Goal: Task Accomplishment & Management: Complete application form

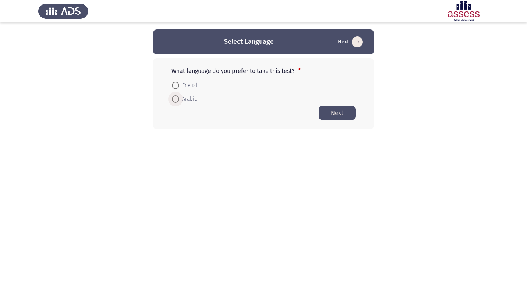
click at [177, 100] on span at bounding box center [175, 98] width 7 height 7
click at [177, 100] on input "Arabic" at bounding box center [175, 98] width 7 height 7
radio input "true"
click at [334, 109] on button "Next" at bounding box center [337, 112] width 37 height 14
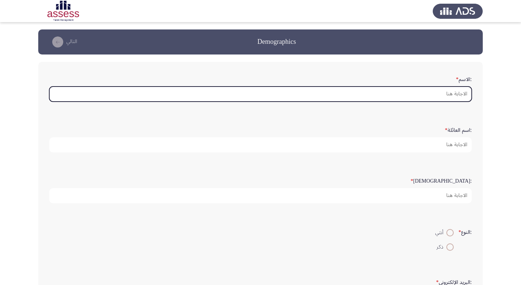
click at [455, 95] on input ":الاسم *" at bounding box center [260, 93] width 423 height 15
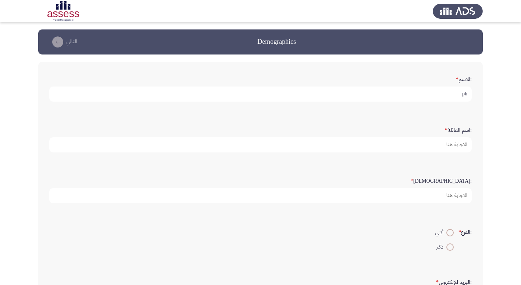
type input "p"
type input "Hatem"
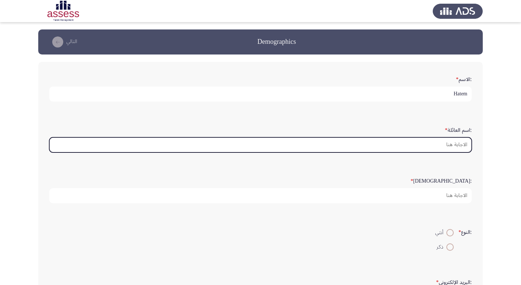
click at [453, 142] on input ":اسم العائلة *" at bounding box center [260, 144] width 423 height 15
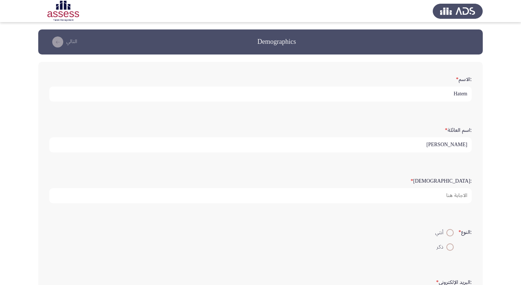
type input "[PERSON_NAME]"
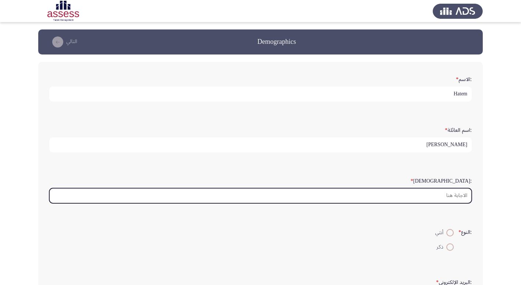
click at [456, 195] on input ":السن *" at bounding box center [260, 195] width 423 height 15
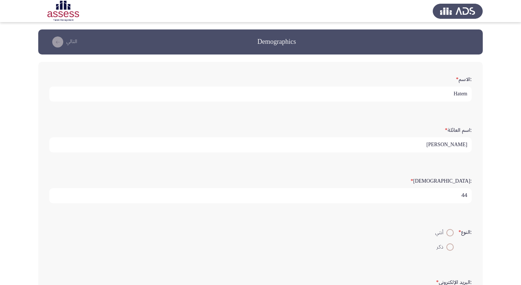
type input "44"
click at [450, 248] on span at bounding box center [450, 246] width 7 height 7
click at [450, 248] on input "ذكر" at bounding box center [450, 246] width 7 height 7
radio input "true"
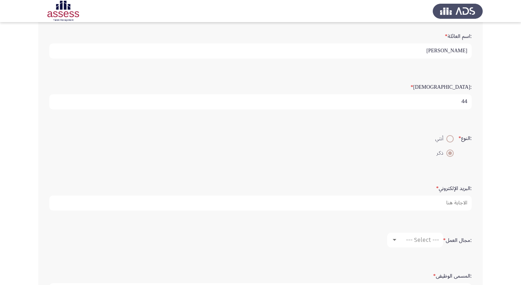
scroll to position [110, 0]
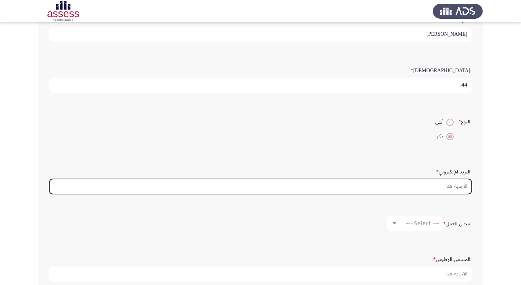
click at [460, 183] on input ":البريد الإلكتروني *" at bounding box center [260, 186] width 423 height 15
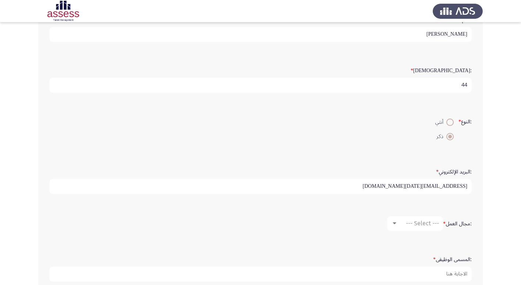
type input "[EMAIL_ADDRESS][DATE][DOMAIN_NAME]"
click at [418, 222] on span "--- Select ---" at bounding box center [422, 223] width 33 height 7
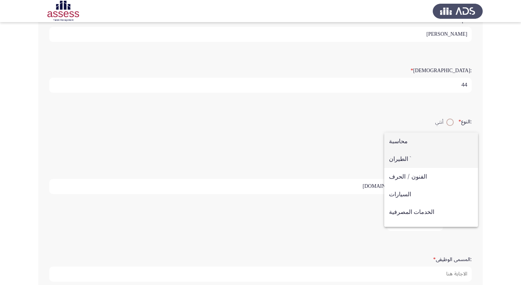
click at [420, 156] on span "الطيران `" at bounding box center [431, 159] width 84 height 18
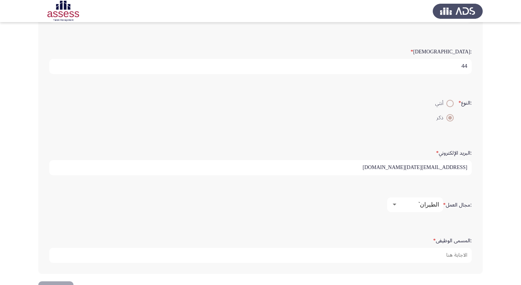
scroll to position [155, 0]
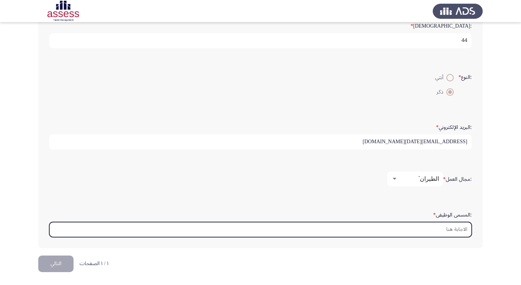
click at [460, 227] on input ":المسمى الوظيفى *" at bounding box center [260, 229] width 423 height 15
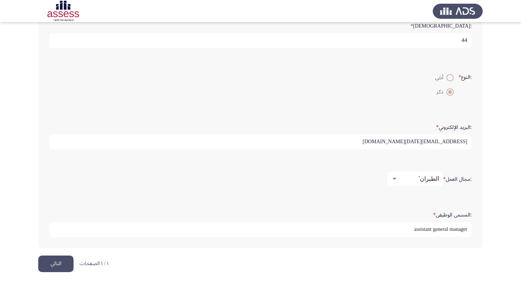
click at [468, 229] on input "assistant general manager" at bounding box center [260, 229] width 423 height 15
type input "- helicopter technical support- engineering department assistant general manager"
click at [60, 260] on button "التالي" at bounding box center [55, 263] width 35 height 17
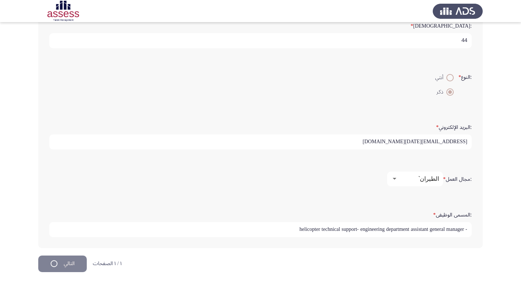
scroll to position [0, 0]
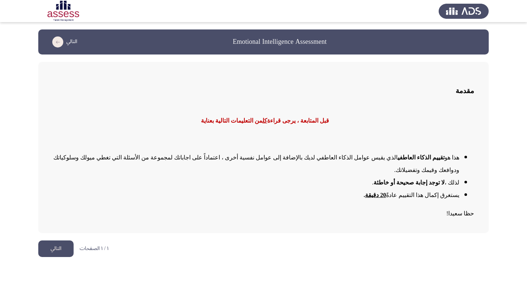
click at [73, 240] on button "التالي" at bounding box center [55, 248] width 35 height 17
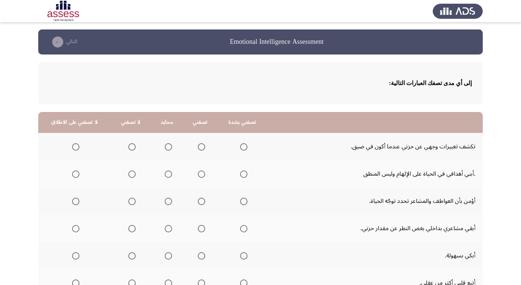
click at [199, 149] on span "Select an option" at bounding box center [201, 146] width 7 height 7
click at [199, 149] on input "Select an option" at bounding box center [201, 146] width 7 height 7
click at [131, 172] on span "Select an option" at bounding box center [131, 173] width 7 height 7
click at [131, 172] on input "Select an option" at bounding box center [131, 173] width 7 height 7
click at [75, 199] on span "Select an option" at bounding box center [75, 201] width 7 height 7
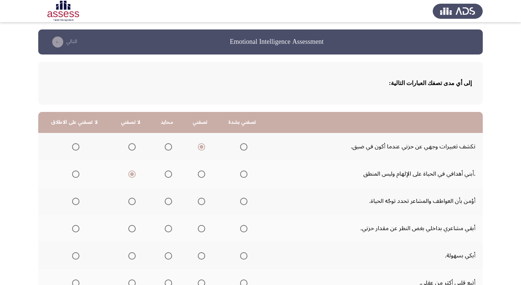
click at [75, 199] on input "Select an option" at bounding box center [75, 201] width 7 height 7
click at [201, 227] on span "Select an option" at bounding box center [201, 228] width 7 height 7
click at [201, 227] on input "Select an option" at bounding box center [201, 228] width 7 height 7
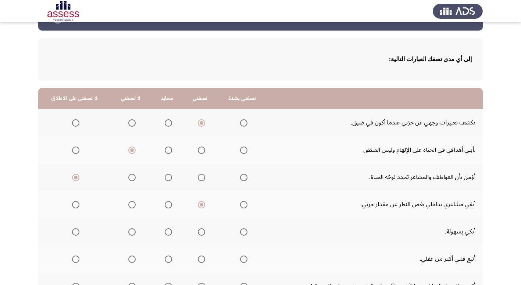
scroll to position [37, 0]
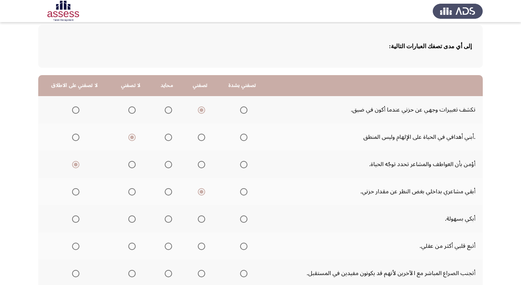
click at [130, 217] on span "Select an option" at bounding box center [131, 218] width 7 height 7
click at [130, 217] on input "Select an option" at bounding box center [131, 218] width 7 height 7
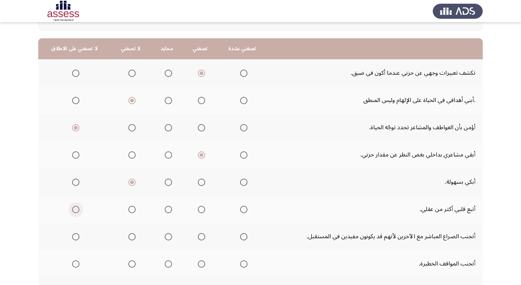
click at [75, 211] on span "Select an option" at bounding box center [75, 209] width 7 height 7
click at [75, 211] on input "Select an option" at bounding box center [75, 209] width 7 height 7
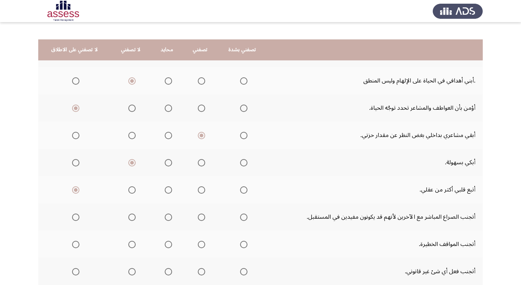
scroll to position [110, 0]
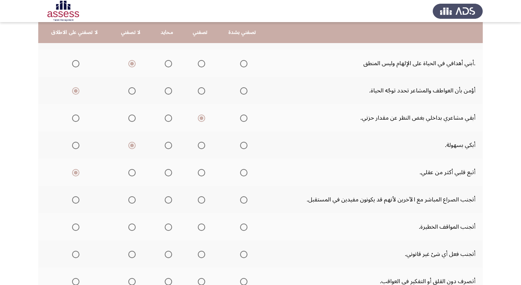
click at [198, 199] on span "Select an option" at bounding box center [201, 199] width 7 height 7
click at [198, 199] on input "Select an option" at bounding box center [201, 199] width 7 height 7
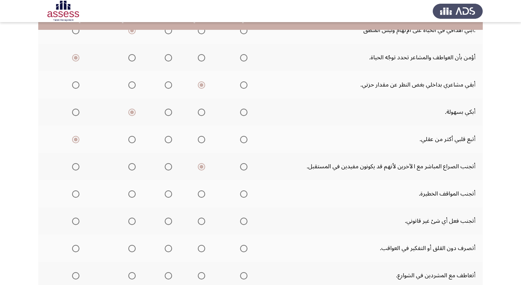
scroll to position [147, 0]
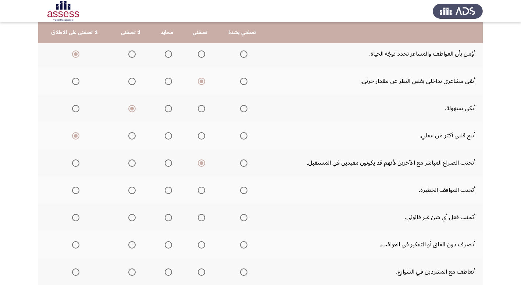
click at [195, 190] on label "Select an option" at bounding box center [200, 190] width 10 height 7
click at [198, 190] on input "Select an option" at bounding box center [201, 190] width 7 height 7
click at [202, 217] on span "Select an option" at bounding box center [201, 217] width 7 height 7
click at [202, 217] on input "Select an option" at bounding box center [201, 217] width 7 height 7
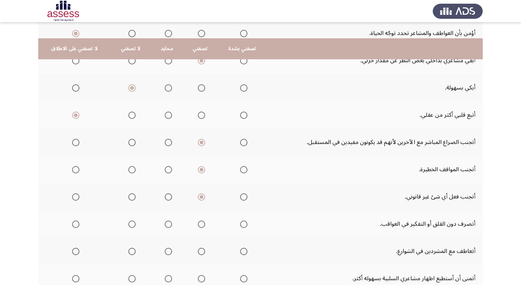
scroll to position [184, 0]
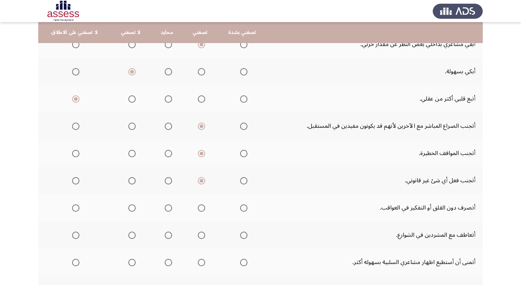
click at [198, 206] on span "Select an option" at bounding box center [201, 207] width 7 height 7
click at [198, 206] on input "Select an option" at bounding box center [201, 207] width 7 height 7
click at [166, 233] on span "Select an option" at bounding box center [168, 234] width 7 height 7
click at [166, 233] on input "Select an option" at bounding box center [168, 234] width 7 height 7
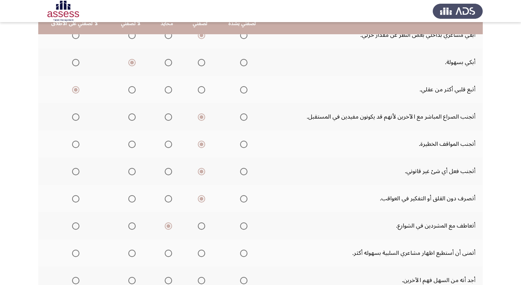
scroll to position [221, 0]
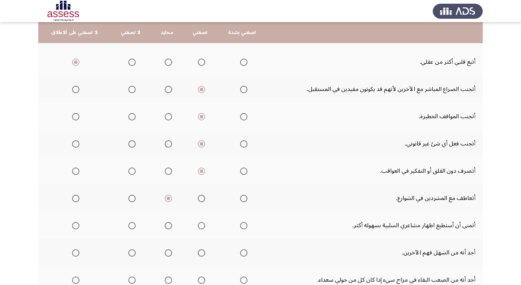
click at [199, 226] on span "Select an option" at bounding box center [201, 225] width 7 height 7
click at [199, 226] on input "Select an option" at bounding box center [201, 225] width 7 height 7
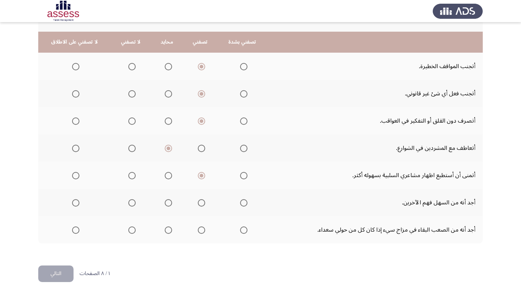
scroll to position [281, 0]
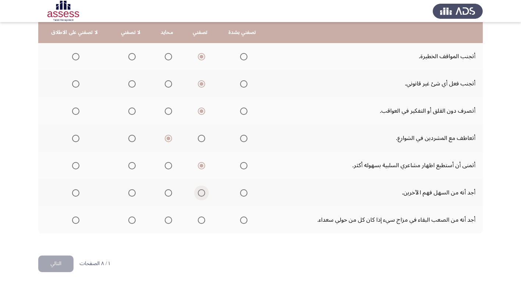
click at [198, 193] on span "Select an option" at bounding box center [201, 192] width 7 height 7
click at [198, 193] on input "Select an option" at bounding box center [201, 192] width 7 height 7
click at [195, 219] on label "Select an option" at bounding box center [200, 219] width 10 height 7
click at [198, 219] on input "Select an option" at bounding box center [201, 219] width 7 height 7
click at [56, 258] on button "التالي" at bounding box center [55, 263] width 35 height 17
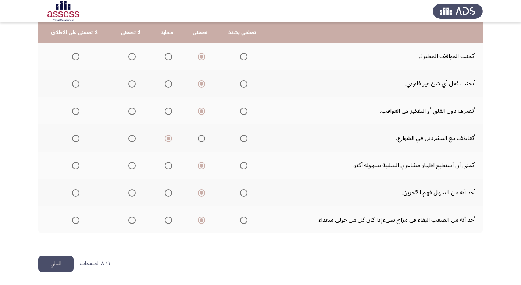
scroll to position [0, 0]
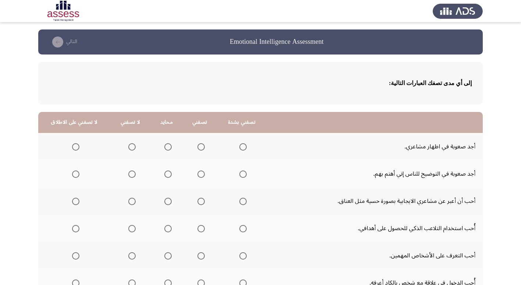
click at [132, 148] on span "Select an option" at bounding box center [131, 146] width 7 height 7
click at [132, 148] on input "Select an option" at bounding box center [131, 146] width 7 height 7
click at [129, 174] on span "Select an option" at bounding box center [131, 173] width 7 height 7
click at [129, 174] on input "Select an option" at bounding box center [131, 173] width 7 height 7
click at [131, 201] on span "Select an option" at bounding box center [131, 201] width 7 height 7
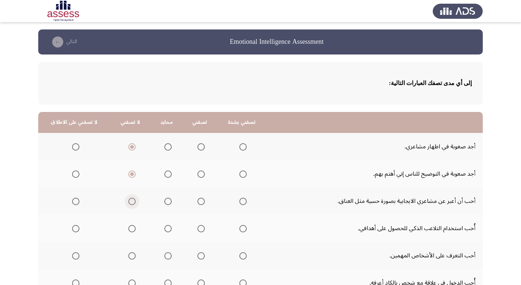
click at [131, 201] on input "Select an option" at bounding box center [131, 201] width 7 height 7
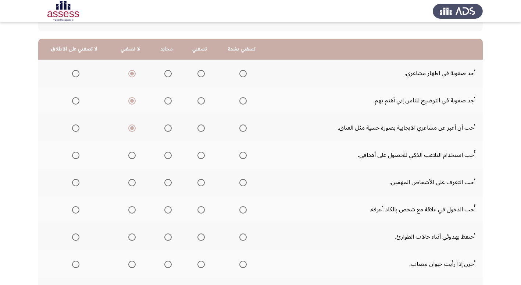
scroll to position [74, 0]
click at [129, 158] on span "Select an option" at bounding box center [131, 154] width 7 height 7
click at [129, 158] on input "Select an option" at bounding box center [131, 154] width 7 height 7
click at [165, 158] on span "Select an option" at bounding box center [168, 154] width 7 height 7
click at [165, 158] on input "Select an option" at bounding box center [168, 154] width 7 height 7
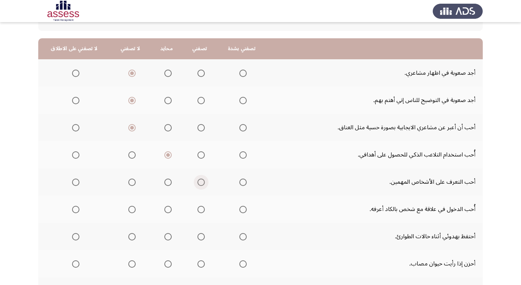
click at [200, 182] on span "Select an option" at bounding box center [201, 181] width 7 height 7
click at [200, 182] on input "Select an option" at bounding box center [201, 181] width 7 height 7
click at [165, 212] on span "Select an option" at bounding box center [168, 209] width 7 height 7
click at [165, 212] on input "Select an option" at bounding box center [168, 209] width 7 height 7
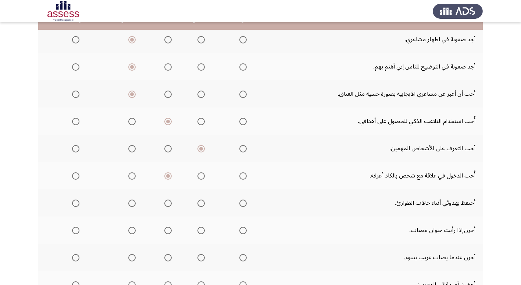
scroll to position [110, 0]
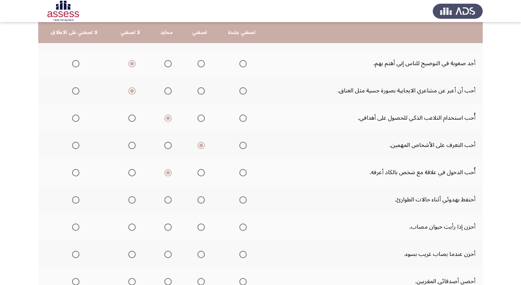
click at [165, 197] on span "Select an option" at bounding box center [168, 199] width 7 height 7
click at [165, 197] on input "Select an option" at bounding box center [168, 199] width 7 height 7
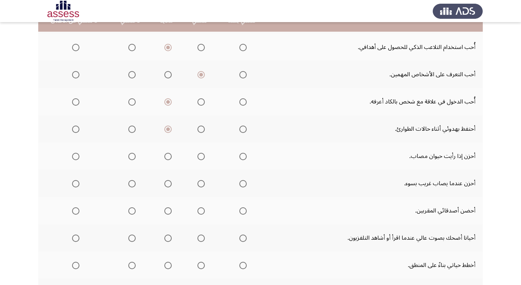
scroll to position [184, 0]
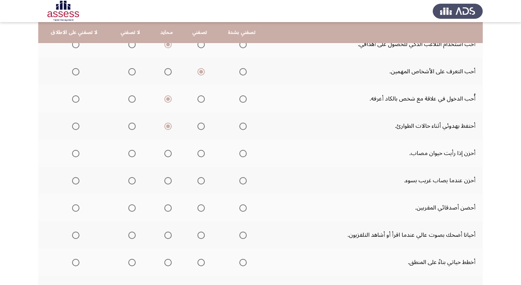
click at [198, 152] on span "Select an option" at bounding box center [201, 153] width 7 height 7
click at [198, 152] on input "Select an option" at bounding box center [201, 153] width 7 height 7
click at [200, 178] on span "Select an option" at bounding box center [201, 180] width 7 height 7
click at [200, 178] on input "Select an option" at bounding box center [201, 180] width 7 height 7
click at [130, 207] on span "Select an option" at bounding box center [131, 207] width 7 height 7
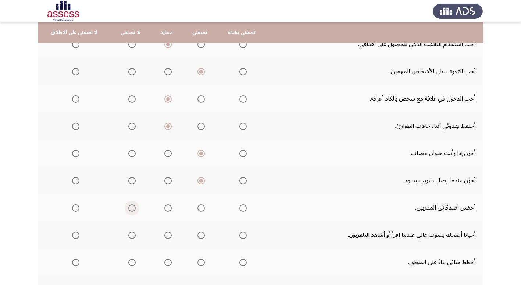
click at [130, 207] on input "Select an option" at bounding box center [131, 207] width 7 height 7
click at [198, 209] on span "Select an option" at bounding box center [201, 207] width 7 height 7
click at [198, 209] on input "Select an option" at bounding box center [201, 207] width 7 height 7
click at [166, 235] on span "Select an option" at bounding box center [168, 234] width 7 height 7
click at [166, 235] on input "Select an option" at bounding box center [168, 234] width 7 height 7
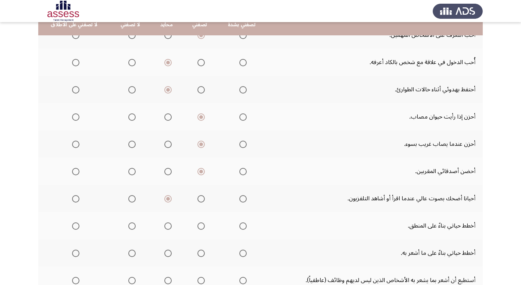
scroll to position [221, 0]
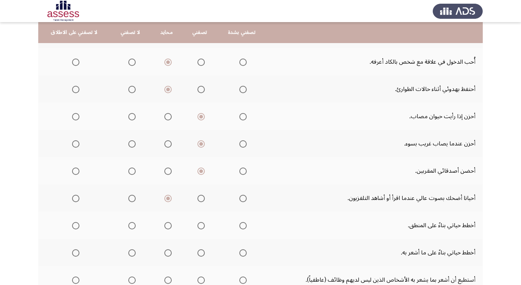
click at [240, 224] on span "Select an option" at bounding box center [243, 225] width 7 height 7
click at [240, 224] on input "Select an option" at bounding box center [243, 225] width 7 height 7
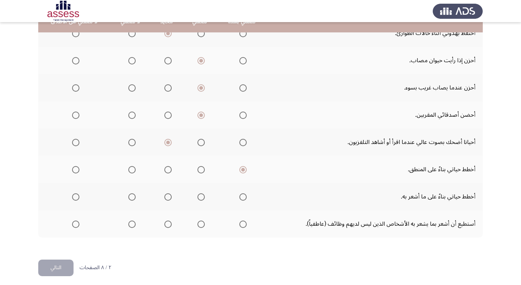
scroll to position [281, 0]
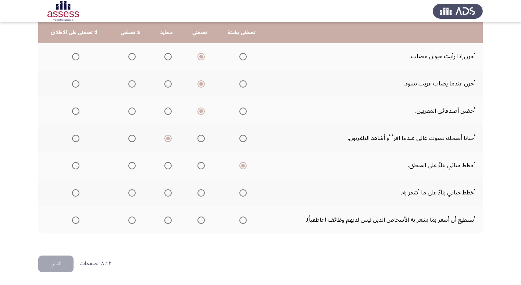
click at [75, 194] on span "Select an option" at bounding box center [75, 192] width 7 height 7
click at [75, 194] on input "Select an option" at bounding box center [75, 192] width 7 height 7
click at [201, 219] on span "Select an option" at bounding box center [201, 219] width 7 height 7
click at [201, 219] on input "Select an option" at bounding box center [201, 219] width 7 height 7
click at [66, 258] on button "التالي" at bounding box center [55, 263] width 35 height 17
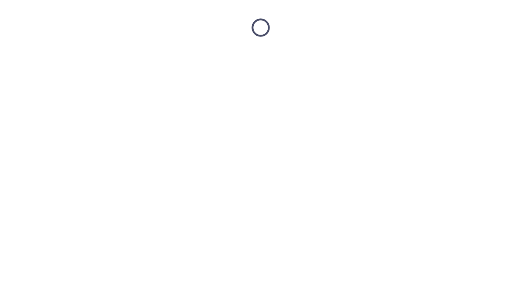
scroll to position [0, 0]
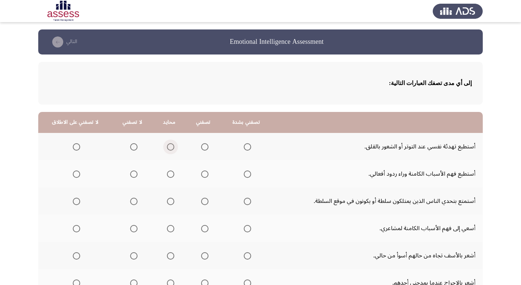
click at [167, 147] on span "Select an option" at bounding box center [170, 146] width 7 height 7
click at [167, 147] on input "Select an option" at bounding box center [170, 146] width 7 height 7
click at [201, 176] on span "Select an option" at bounding box center [204, 173] width 7 height 7
click at [201, 176] on input "Select an option" at bounding box center [204, 173] width 7 height 7
click at [131, 202] on span "Select an option" at bounding box center [133, 201] width 7 height 7
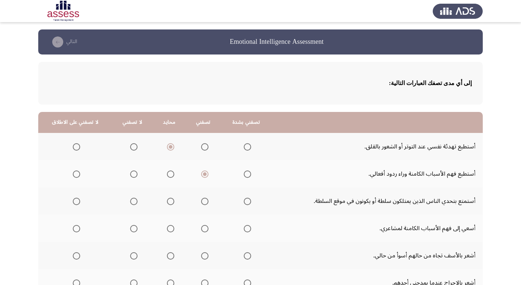
click at [131, 202] on input "Select an option" at bounding box center [133, 201] width 7 height 7
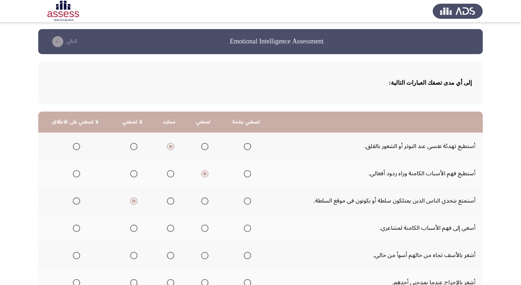
scroll to position [37, 0]
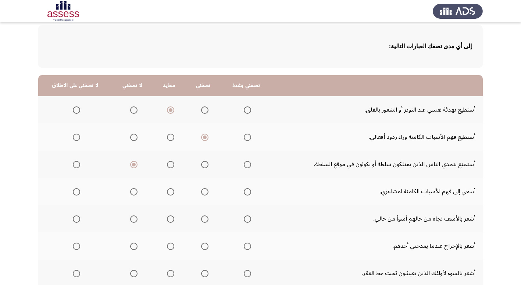
click at [204, 192] on span "Select an option" at bounding box center [204, 191] width 7 height 7
click at [204, 192] on input "Select an option" at bounding box center [204, 191] width 7 height 7
click at [205, 221] on span "Select an option" at bounding box center [204, 218] width 7 height 7
click at [205, 221] on input "Select an option" at bounding box center [204, 218] width 7 height 7
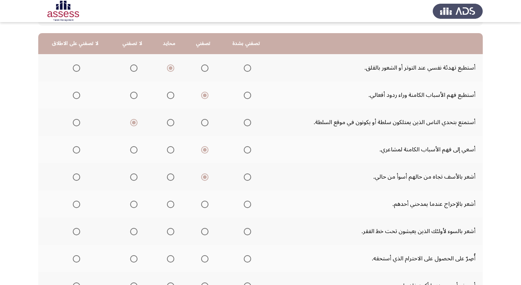
scroll to position [110, 0]
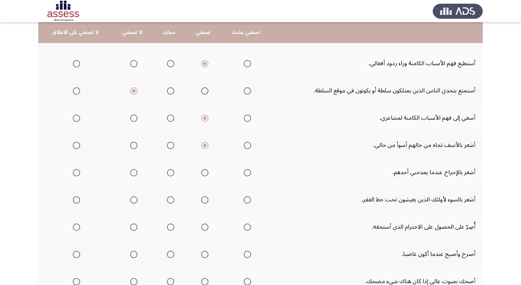
click at [206, 170] on th at bounding box center [203, 172] width 35 height 27
click at [201, 173] on span "Select an option" at bounding box center [204, 172] width 7 height 7
click at [201, 173] on input "Select an option" at bounding box center [204, 172] width 7 height 7
click at [203, 197] on span "Select an option" at bounding box center [204, 199] width 7 height 7
click at [203, 197] on input "Select an option" at bounding box center [204, 199] width 7 height 7
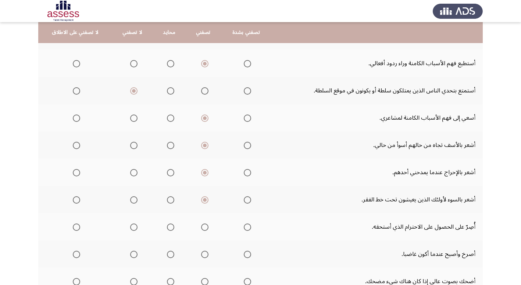
click at [247, 226] on span "Select an option" at bounding box center [247, 226] width 7 height 7
click at [247, 226] on input "Select an option" at bounding box center [247, 226] width 7 height 7
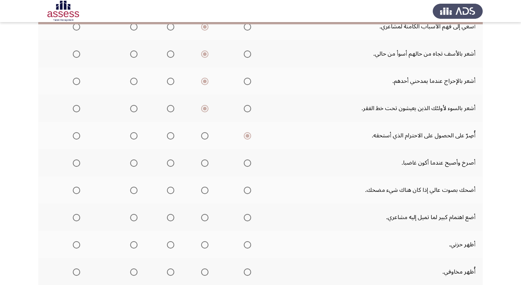
scroll to position [221, 0]
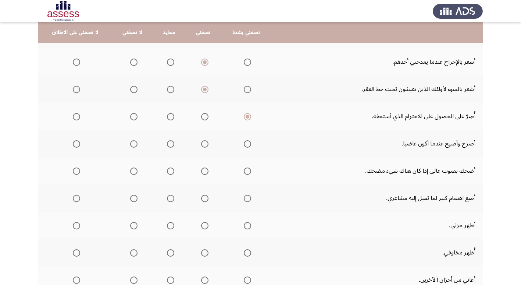
click at [170, 141] on span "Select an option" at bounding box center [170, 143] width 7 height 7
click at [170, 141] on input "Select an option" at bounding box center [170, 143] width 7 height 7
click at [171, 169] on span "Select an option" at bounding box center [170, 170] width 7 height 7
click at [171, 169] on input "Select an option" at bounding box center [170, 170] width 7 height 7
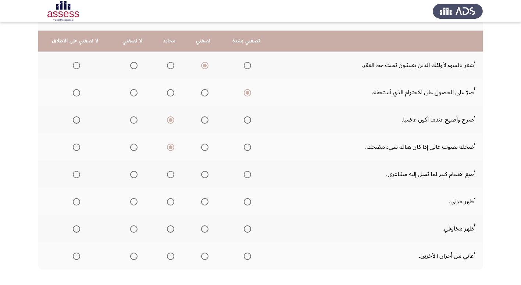
scroll to position [258, 0]
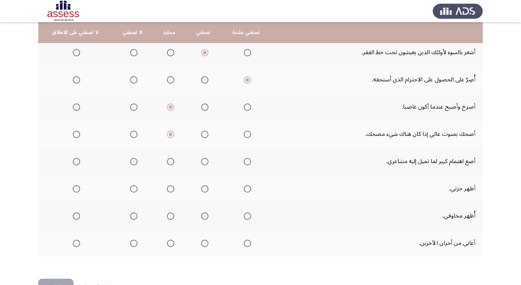
click at [132, 158] on span "Select an option" at bounding box center [133, 161] width 7 height 7
click at [132, 158] on input "Select an option" at bounding box center [133, 161] width 7 height 7
click at [132, 190] on span "Select an option" at bounding box center [133, 188] width 7 height 7
click at [132, 190] on input "Select an option" at bounding box center [133, 188] width 7 height 7
click at [75, 214] on span "Select an option" at bounding box center [76, 215] width 7 height 7
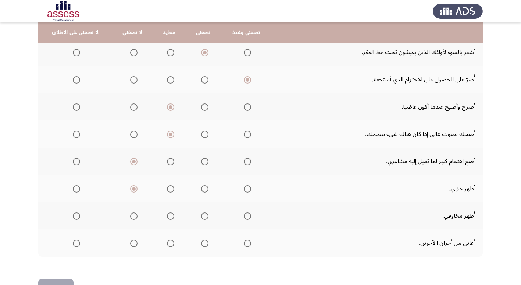
click at [75, 214] on input "Select an option" at bounding box center [76, 215] width 7 height 7
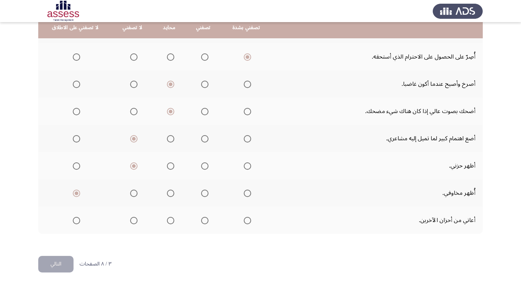
scroll to position [281, 0]
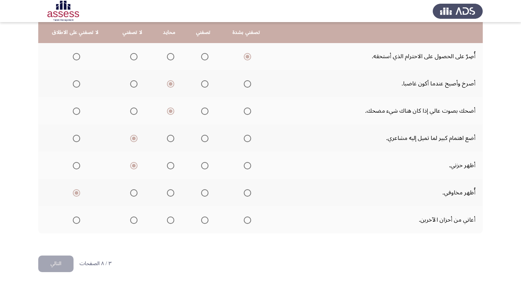
click at [204, 219] on span "Select an option" at bounding box center [204, 219] width 7 height 7
click at [204, 219] on input "Select an option" at bounding box center [204, 219] width 7 height 7
click at [66, 262] on button "التالي" at bounding box center [55, 263] width 35 height 17
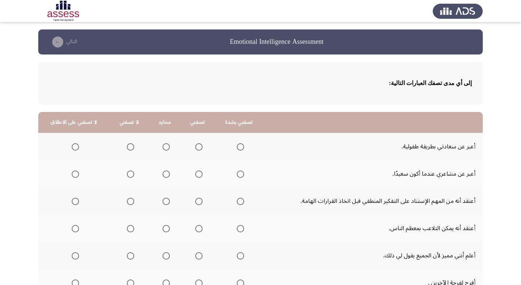
click at [163, 145] on span "Select an option" at bounding box center [166, 146] width 7 height 7
click at [163, 145] on input "Select an option" at bounding box center [166, 146] width 7 height 7
click at [199, 174] on span "Select an option" at bounding box center [198, 173] width 7 height 7
click at [199, 174] on input "Select an option" at bounding box center [198, 173] width 7 height 7
click at [240, 201] on span "Select an option" at bounding box center [240, 201] width 7 height 7
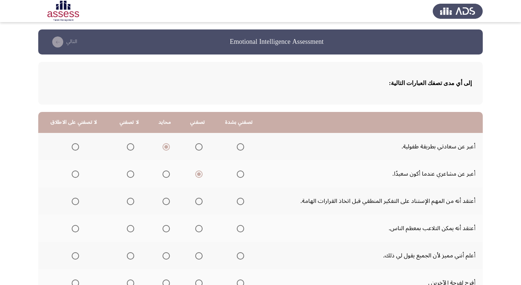
click at [240, 201] on input "Select an option" at bounding box center [240, 201] width 7 height 7
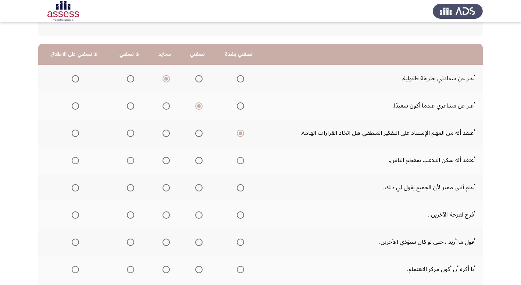
scroll to position [74, 0]
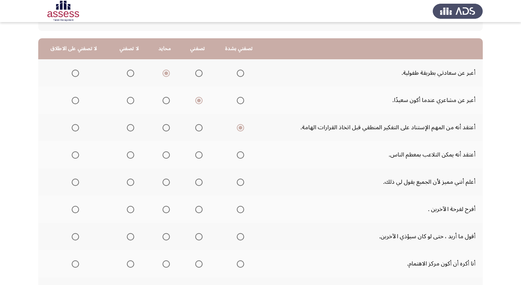
click at [132, 157] on span "Select an option" at bounding box center [130, 154] width 7 height 7
click at [132, 157] on input "Select an option" at bounding box center [130, 154] width 7 height 7
click at [73, 153] on span "Select an option" at bounding box center [75, 154] width 7 height 7
click at [73, 153] on input "Select an option" at bounding box center [75, 154] width 7 height 7
click at [127, 183] on span "Select an option" at bounding box center [130, 181] width 7 height 7
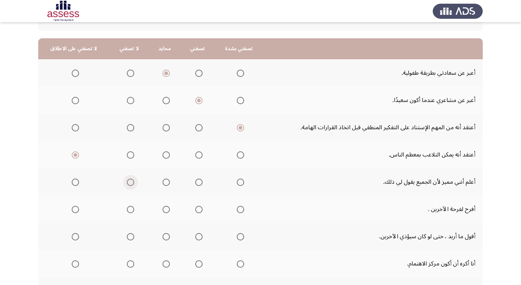
click at [127, 183] on input "Select an option" at bounding box center [130, 181] width 7 height 7
click at [199, 211] on span "Select an option" at bounding box center [198, 209] width 7 height 7
click at [199, 211] on input "Select an option" at bounding box center [198, 209] width 7 height 7
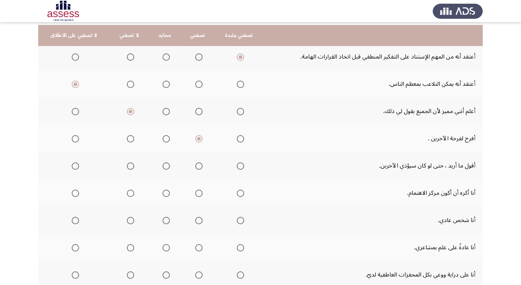
scroll to position [147, 0]
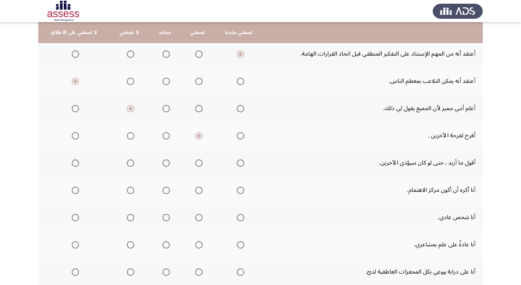
click at [163, 165] on span "Select an option" at bounding box center [166, 162] width 7 height 7
click at [163, 165] on input "Select an option" at bounding box center [166, 162] width 7 height 7
click at [167, 191] on span "Select an option" at bounding box center [166, 190] width 7 height 7
click at [167, 191] on input "Select an option" at bounding box center [166, 190] width 7 height 7
click at [241, 216] on span "Select an option" at bounding box center [240, 217] width 7 height 7
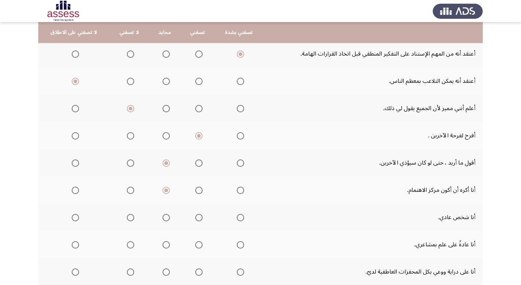
click at [241, 216] on input "Select an option" at bounding box center [240, 217] width 7 height 7
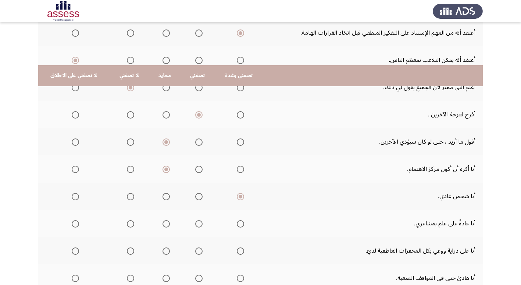
scroll to position [221, 0]
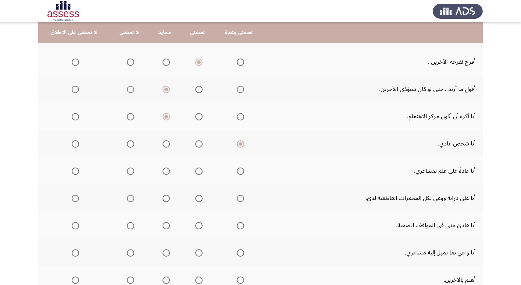
click at [197, 172] on span "Select an option" at bounding box center [198, 170] width 7 height 7
click at [197, 172] on input "Select an option" at bounding box center [198, 170] width 7 height 7
click at [197, 202] on mat-radio-group "Select an option" at bounding box center [197, 198] width 10 height 13
click at [199, 199] on span "Select an option" at bounding box center [198, 198] width 7 height 7
click at [199, 199] on input "Select an option" at bounding box center [198, 198] width 7 height 7
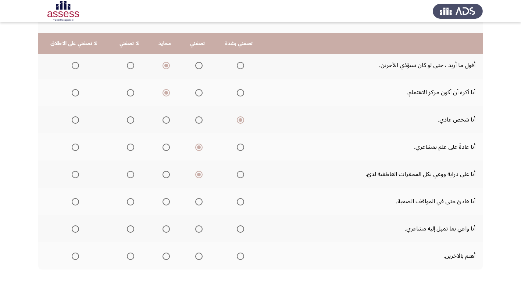
scroll to position [258, 0]
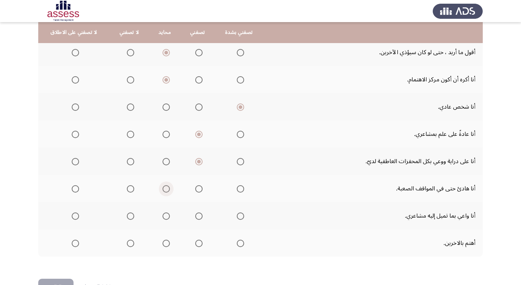
click at [165, 188] on span "Select an option" at bounding box center [166, 188] width 7 height 7
click at [165, 188] on input "Select an option" at bounding box center [166, 188] width 7 height 7
click at [198, 215] on span "Select an option" at bounding box center [198, 215] width 7 height 7
click at [198, 215] on input "Select an option" at bounding box center [198, 215] width 7 height 7
click at [199, 243] on span "Select an option" at bounding box center [199, 243] width 0 height 0
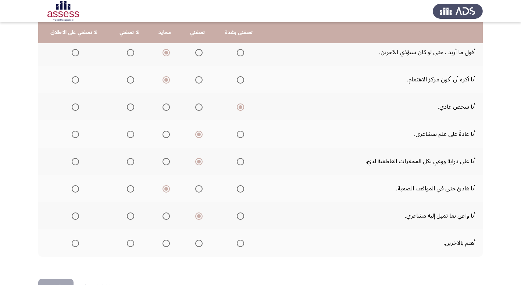
click at [197, 243] on input "Select an option" at bounding box center [198, 243] width 7 height 7
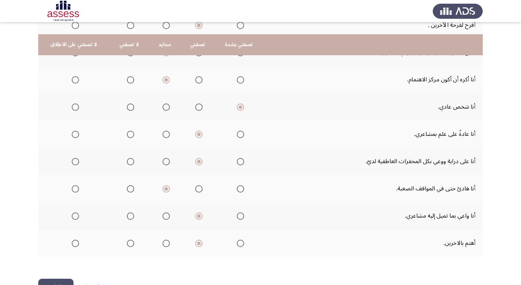
scroll to position [281, 0]
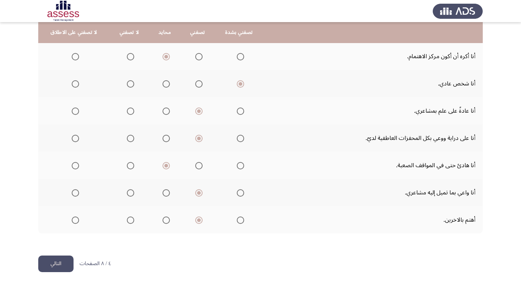
click at [61, 265] on button "التالي" at bounding box center [55, 263] width 35 height 17
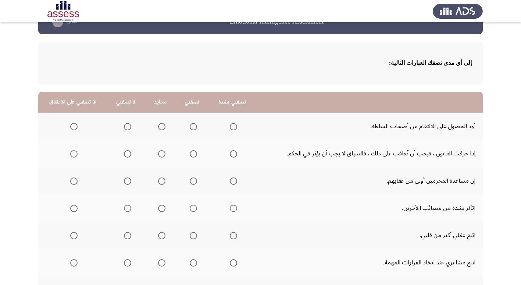
scroll to position [74, 0]
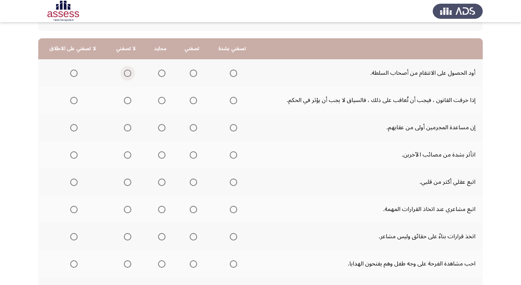
click at [124, 74] on span "Select an option" at bounding box center [127, 73] width 7 height 7
click at [124, 74] on input "Select an option" at bounding box center [127, 73] width 7 height 7
click at [191, 98] on span "Select an option" at bounding box center [193, 100] width 7 height 7
click at [191, 98] on input "Select an option" at bounding box center [193, 100] width 7 height 7
click at [127, 128] on span "Select an option" at bounding box center [127, 127] width 7 height 7
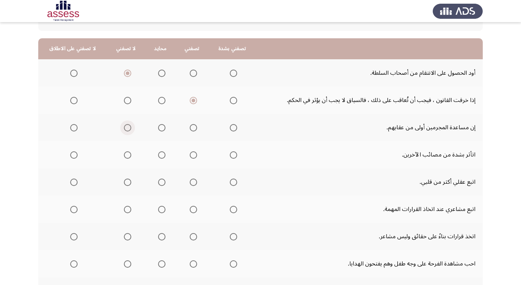
click at [127, 128] on input "Select an option" at bounding box center [127, 127] width 7 height 7
click at [192, 153] on span "Select an option" at bounding box center [193, 154] width 7 height 7
click at [192, 153] on input "Select an option" at bounding box center [193, 154] width 7 height 7
click at [230, 182] on span "Select an option" at bounding box center [233, 181] width 7 height 7
click at [230, 182] on input "Select an option" at bounding box center [233, 181] width 7 height 7
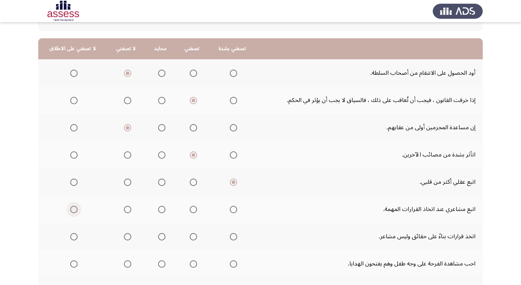
click at [73, 209] on span "Select an option" at bounding box center [73, 209] width 7 height 7
click at [73, 209] on input "Select an option" at bounding box center [73, 209] width 7 height 7
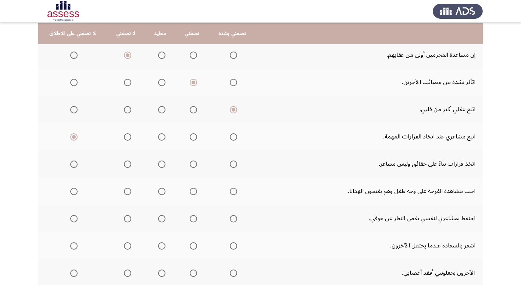
scroll to position [147, 0]
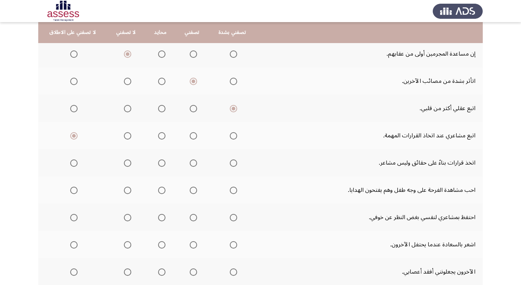
click at [231, 163] on span "Select an option" at bounding box center [233, 162] width 7 height 7
click at [231, 163] on input "Select an option" at bounding box center [233, 162] width 7 height 7
click at [190, 187] on span "Select an option" at bounding box center [193, 190] width 7 height 7
click at [190, 187] on input "Select an option" at bounding box center [193, 190] width 7 height 7
click at [190, 217] on span "Select an option" at bounding box center [193, 217] width 7 height 7
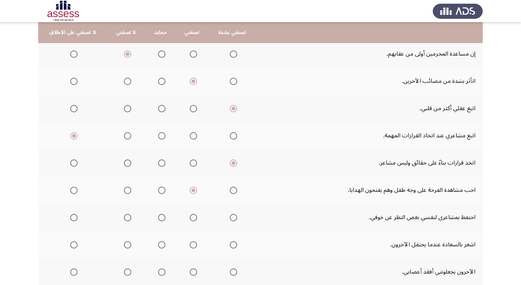
click at [190, 217] on input "Select an option" at bounding box center [193, 217] width 7 height 7
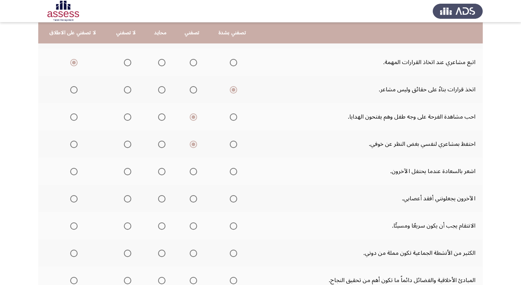
scroll to position [221, 0]
click at [191, 169] on span "Select an option" at bounding box center [193, 170] width 7 height 7
click at [191, 169] on input "Select an option" at bounding box center [193, 170] width 7 height 7
click at [128, 198] on span "Select an option" at bounding box center [127, 198] width 7 height 7
click at [128, 198] on input "Select an option" at bounding box center [127, 198] width 7 height 7
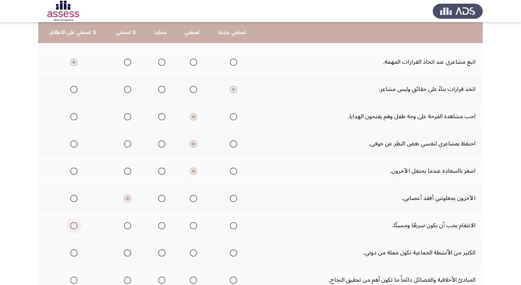
click at [70, 227] on span "Select an option" at bounding box center [73, 225] width 7 height 7
click at [70, 227] on input "Select an option" at bounding box center [73, 225] width 7 height 7
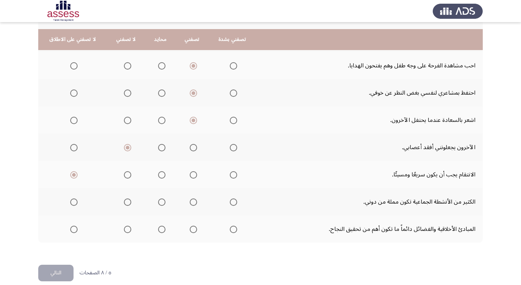
scroll to position [281, 0]
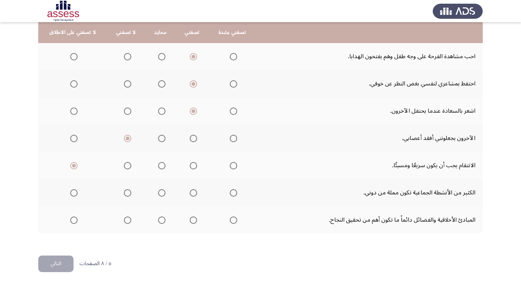
click at [161, 190] on span "Select an option" at bounding box center [161, 192] width 7 height 7
click at [161, 190] on input "Select an option" at bounding box center [161, 192] width 7 height 7
click at [191, 217] on span "Select an option" at bounding box center [193, 219] width 7 height 7
click at [191, 217] on input "Select an option" at bounding box center [193, 219] width 7 height 7
click at [56, 263] on button "التالي" at bounding box center [55, 263] width 35 height 17
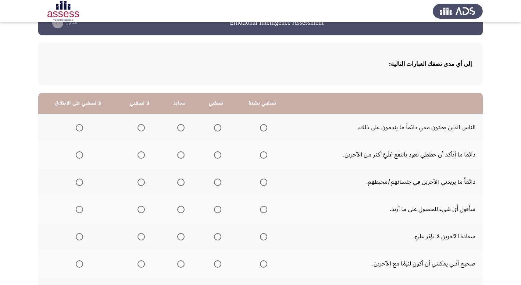
scroll to position [37, 0]
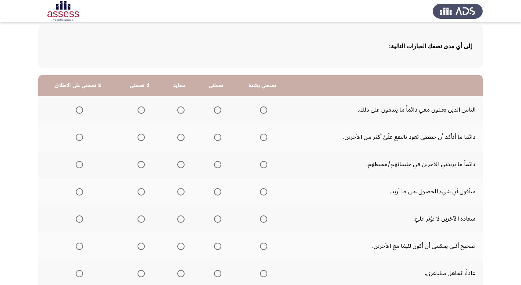
drag, startPoint x: 259, startPoint y: 107, endPoint x: 261, endPoint y: 102, distance: 4.6
click at [259, 105] on mat-radio-group "Select an option" at bounding box center [262, 109] width 10 height 13
click at [260, 108] on span "Select an option" at bounding box center [263, 109] width 7 height 7
click at [260, 108] on input "Select an option" at bounding box center [263, 109] width 7 height 7
click at [177, 137] on span "Select an option" at bounding box center [180, 137] width 7 height 7
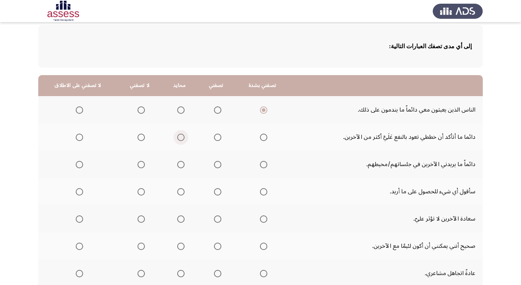
click at [177, 137] on input "Select an option" at bounding box center [180, 137] width 7 height 7
click at [215, 164] on span "Select an option" at bounding box center [217, 164] width 7 height 7
click at [215, 164] on input "Select an option" at bounding box center [217, 164] width 7 height 7
click at [140, 191] on span "Select an option" at bounding box center [141, 191] width 7 height 7
click at [140, 191] on input "Select an option" at bounding box center [141, 191] width 7 height 7
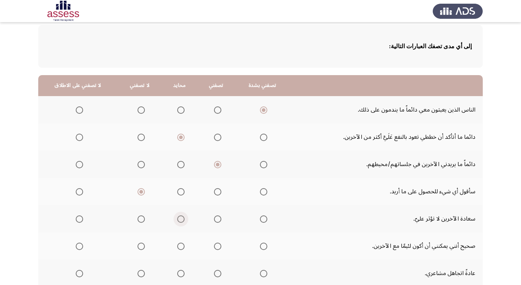
click at [177, 219] on span "Select an option" at bounding box center [180, 218] width 7 height 7
click at [177, 219] on input "Select an option" at bounding box center [180, 218] width 7 height 7
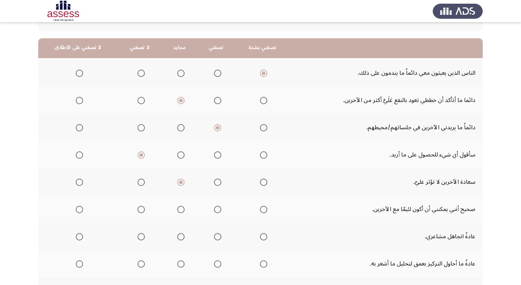
scroll to position [110, 0]
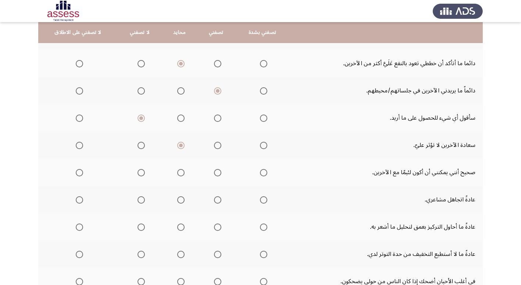
click at [139, 170] on span "Select an option" at bounding box center [141, 172] width 7 height 7
click at [139, 170] on input "Select an option" at bounding box center [141, 172] width 7 height 7
click at [178, 198] on span "Select an option" at bounding box center [180, 199] width 7 height 7
click at [178, 198] on input "Select an option" at bounding box center [180, 199] width 7 height 7
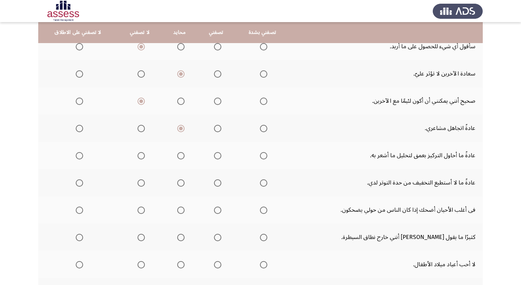
scroll to position [184, 0]
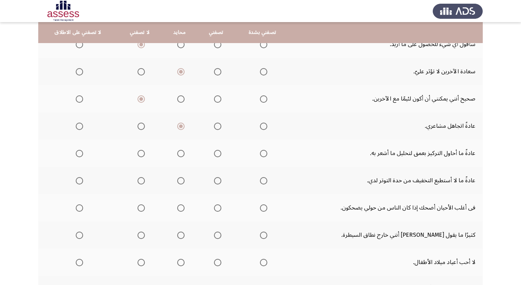
click at [214, 152] on span "Select an option" at bounding box center [217, 153] width 7 height 7
click at [214, 152] on input "Select an option" at bounding box center [217, 153] width 7 height 7
click at [179, 178] on span "Select an option" at bounding box center [180, 180] width 7 height 7
click at [179, 178] on input "Select an option" at bounding box center [180, 180] width 7 height 7
click at [177, 208] on span "Select an option" at bounding box center [180, 207] width 7 height 7
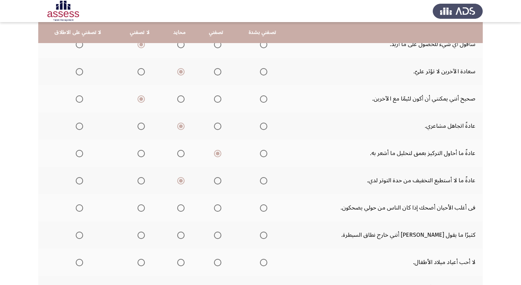
click at [177, 208] on input "Select an option" at bounding box center [180, 207] width 7 height 7
click at [217, 235] on span "Select an option" at bounding box center [217, 234] width 7 height 7
click at [217, 235] on input "Select an option" at bounding box center [217, 234] width 7 height 7
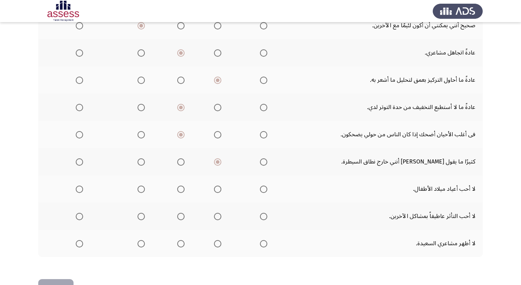
scroll to position [258, 0]
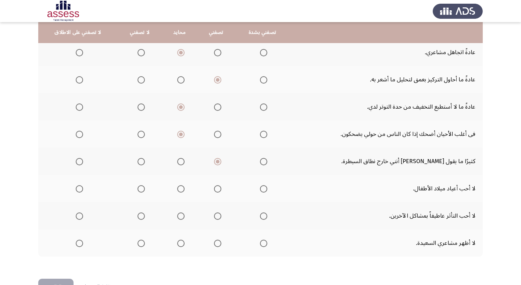
click at [138, 189] on span "Select an option" at bounding box center [141, 188] width 7 height 7
click at [138, 189] on input "Select an option" at bounding box center [141, 188] width 7 height 7
click at [141, 213] on span "Select an option" at bounding box center [141, 215] width 7 height 7
click at [141, 213] on input "Select an option" at bounding box center [141, 215] width 7 height 7
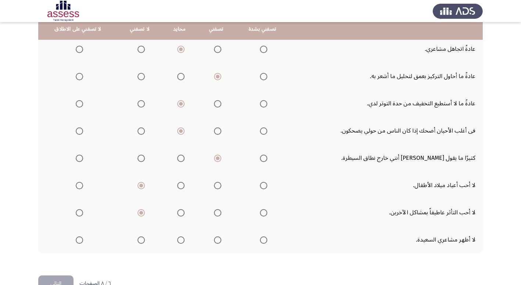
scroll to position [281, 0]
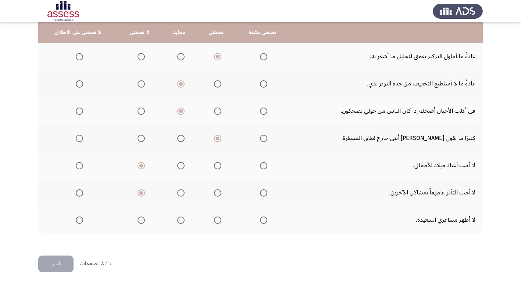
click at [142, 220] on span "Select an option" at bounding box center [141, 219] width 7 height 7
click at [142, 220] on input "Select an option" at bounding box center [141, 219] width 7 height 7
click at [178, 222] on span "Select an option" at bounding box center [180, 219] width 7 height 7
click at [178, 222] on input "Select an option" at bounding box center [180, 219] width 7 height 7
click at [55, 262] on button "التالي" at bounding box center [55, 263] width 35 height 17
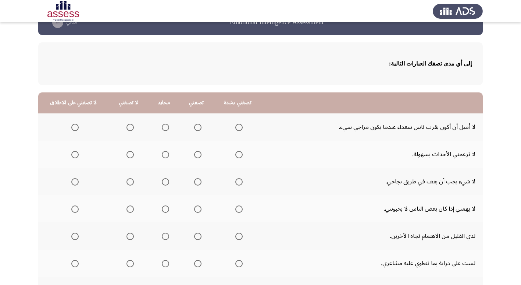
scroll to position [37, 0]
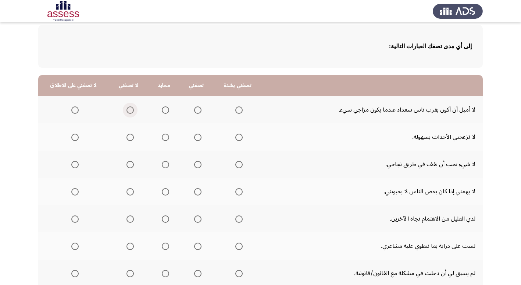
click at [128, 112] on span "Select an option" at bounding box center [130, 109] width 7 height 7
click at [128, 112] on input "Select an option" at bounding box center [130, 109] width 7 height 7
click at [240, 138] on span "Select an option" at bounding box center [239, 137] width 7 height 7
click at [240, 138] on input "Select an option" at bounding box center [239, 137] width 7 height 7
click at [166, 161] on span "Select an option" at bounding box center [165, 164] width 7 height 7
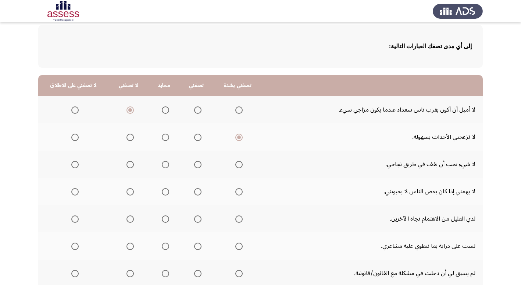
click at [166, 161] on input "Select an option" at bounding box center [165, 164] width 7 height 7
click at [195, 195] on span "Select an option" at bounding box center [197, 191] width 7 height 7
click at [195, 195] on input "Select an option" at bounding box center [197, 191] width 7 height 7
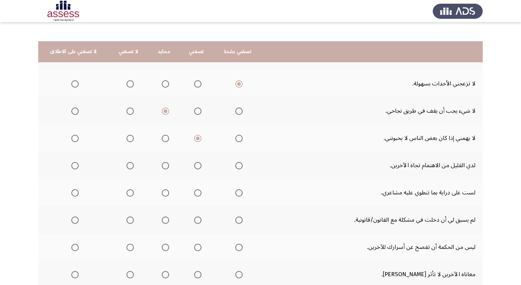
scroll to position [110, 0]
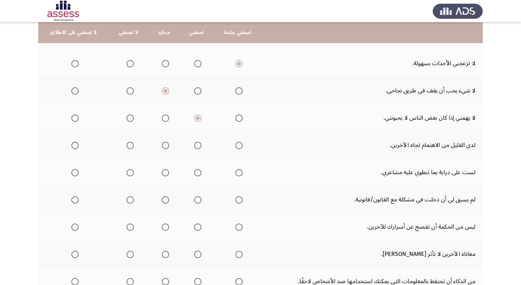
click at [130, 145] on span "Select an option" at bounding box center [130, 145] width 7 height 7
click at [130, 145] on input "Select an option" at bounding box center [130, 145] width 7 height 7
click at [130, 172] on span "Select an option" at bounding box center [130, 172] width 7 height 7
click at [130, 172] on input "Select an option" at bounding box center [130, 172] width 7 height 7
click at [240, 199] on span "Select an option" at bounding box center [239, 199] width 7 height 7
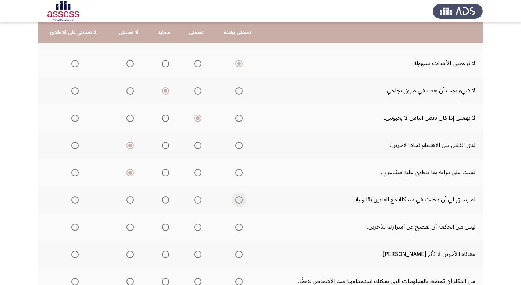
click at [240, 199] on input "Select an option" at bounding box center [239, 199] width 7 height 7
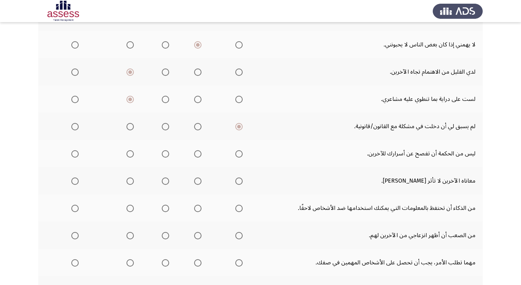
scroll to position [184, 0]
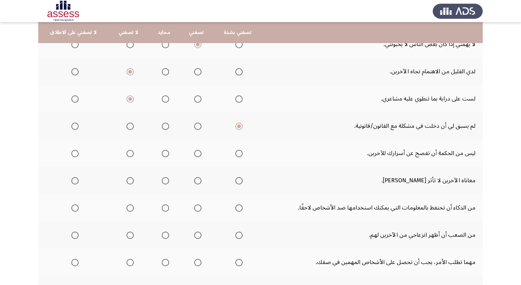
click at [198, 153] on span "Select an option" at bounding box center [197, 153] width 7 height 7
click at [198, 153] on input "Select an option" at bounding box center [197, 153] width 7 height 7
click at [129, 180] on span "Select an option" at bounding box center [130, 180] width 7 height 7
click at [129, 180] on input "Select an option" at bounding box center [130, 180] width 7 height 7
click at [199, 208] on span "Select an option" at bounding box center [197, 207] width 7 height 7
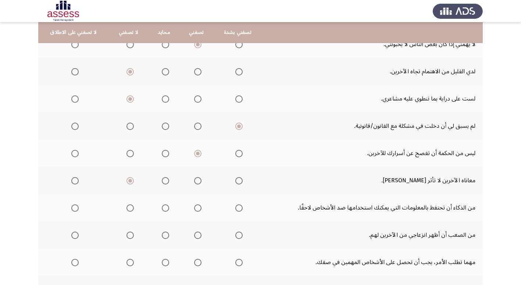
click at [199, 208] on input "Select an option" at bounding box center [197, 207] width 7 height 7
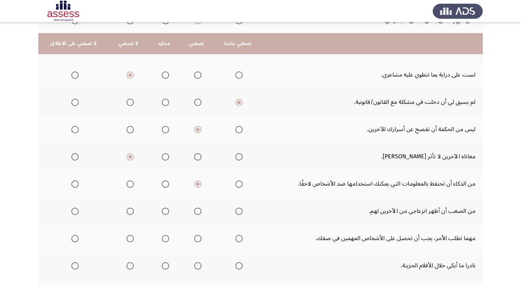
scroll to position [221, 0]
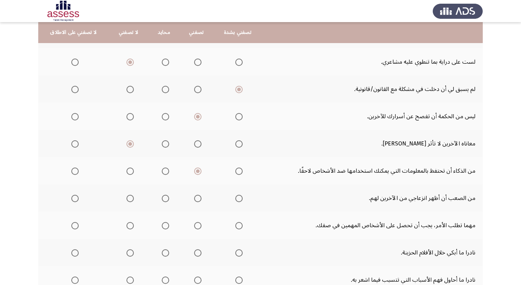
click at [165, 172] on span "Select an option" at bounding box center [165, 170] width 7 height 7
click at [165, 172] on input "Select an option" at bounding box center [165, 170] width 7 height 7
click at [130, 199] on span "Select an option" at bounding box center [130, 198] width 7 height 7
click at [130, 199] on input "Select an option" at bounding box center [130, 198] width 7 height 7
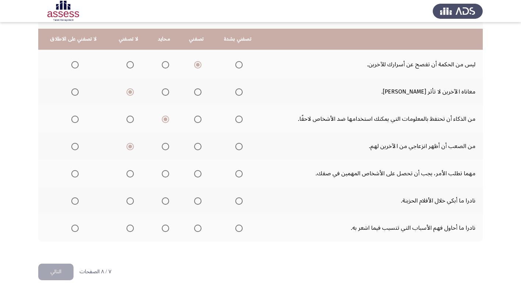
scroll to position [281, 0]
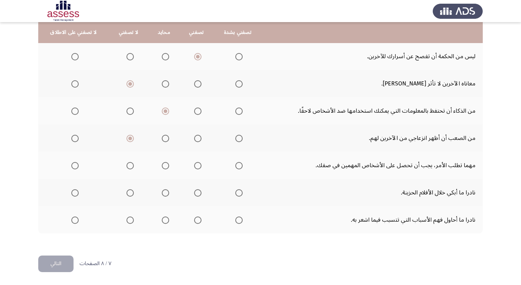
click at [127, 164] on span "Select an option" at bounding box center [130, 165] width 7 height 7
click at [127, 164] on input "Select an option" at bounding box center [130, 165] width 7 height 7
click at [131, 193] on span "Select an option" at bounding box center [130, 192] width 7 height 7
click at [131, 193] on input "Select an option" at bounding box center [130, 192] width 7 height 7
click at [162, 193] on span "Select an option" at bounding box center [165, 192] width 7 height 7
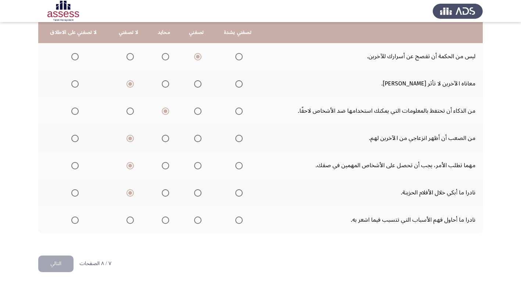
click at [162, 193] on input "Select an option" at bounding box center [165, 192] width 7 height 7
click at [198, 221] on span "Select an option" at bounding box center [197, 219] width 7 height 7
click at [198, 221] on input "Select an option" at bounding box center [197, 219] width 7 height 7
click at [50, 267] on button "التالي" at bounding box center [55, 263] width 35 height 17
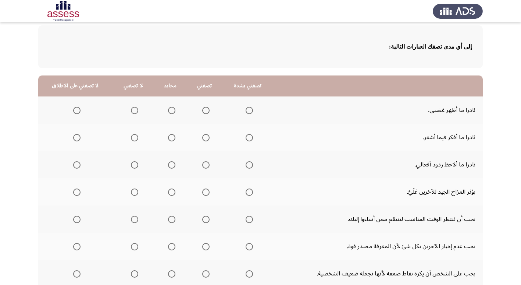
scroll to position [37, 0]
click at [136, 112] on th at bounding box center [134, 109] width 42 height 27
click at [131, 112] on span "Select an option" at bounding box center [134, 109] width 7 height 7
click at [131, 112] on input "Select an option" at bounding box center [134, 109] width 7 height 7
click at [134, 137] on span "Select an option" at bounding box center [134, 137] width 7 height 7
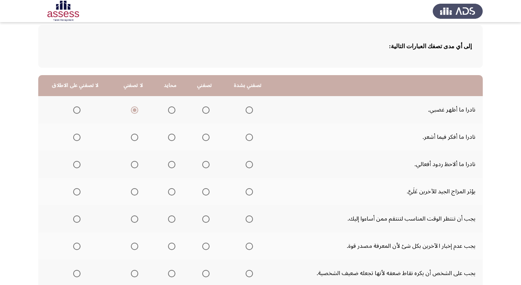
click at [134, 137] on input "Select an option" at bounding box center [134, 137] width 7 height 7
click at [171, 111] on span "Select an option" at bounding box center [171, 109] width 7 height 7
click at [171, 111] on input "Select an option" at bounding box center [171, 109] width 7 height 7
click at [134, 164] on span "Select an option" at bounding box center [134, 164] width 7 height 7
click at [134, 164] on input "Select an option" at bounding box center [134, 164] width 7 height 7
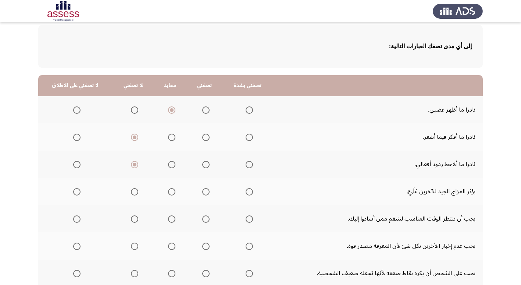
click at [168, 191] on span "Select an option" at bounding box center [171, 191] width 7 height 7
click at [168, 191] on input "Select an option" at bounding box center [171, 191] width 7 height 7
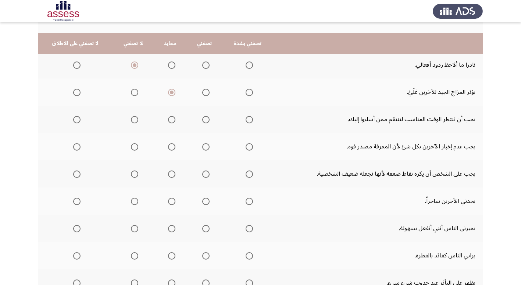
scroll to position [147, 0]
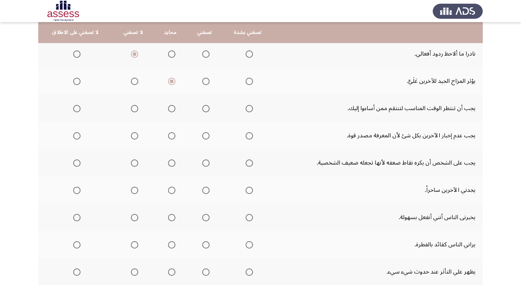
click at [131, 110] on span "Select an option" at bounding box center [134, 108] width 7 height 7
click at [131, 110] on input "Select an option" at bounding box center [134, 108] width 7 height 7
click at [76, 135] on span "Select an option" at bounding box center [76, 135] width 7 height 7
click at [76, 135] on input "Select an option" at bounding box center [76, 135] width 7 height 7
click at [73, 160] on span "Select an option" at bounding box center [76, 162] width 7 height 7
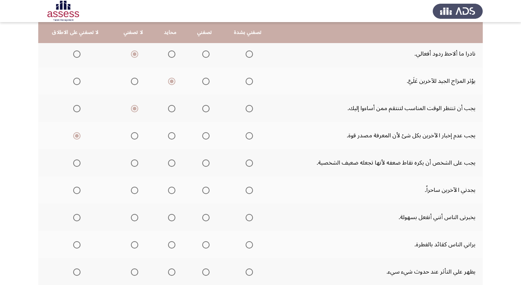
click at [73, 160] on input "Select an option" at bounding box center [76, 162] width 7 height 7
click at [169, 191] on span "Select an option" at bounding box center [171, 190] width 7 height 7
click at [169, 191] on input "Select an option" at bounding box center [171, 190] width 7 height 7
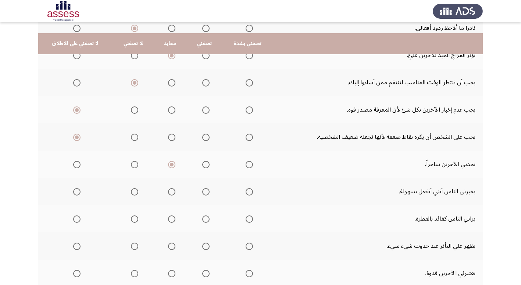
scroll to position [184, 0]
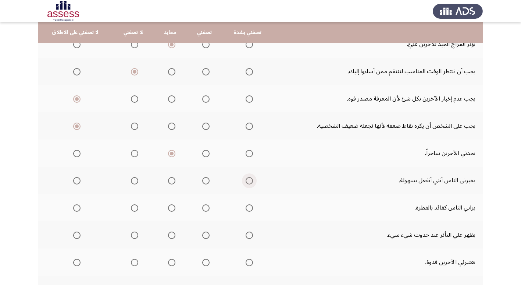
click at [248, 183] on span "Select an option" at bounding box center [249, 180] width 7 height 7
click at [248, 183] on input "Select an option" at bounding box center [249, 180] width 7 height 7
click at [252, 206] on th at bounding box center [247, 207] width 51 height 27
click at [248, 208] on span "Select an option" at bounding box center [249, 207] width 7 height 7
click at [248, 208] on input "Select an option" at bounding box center [249, 207] width 7 height 7
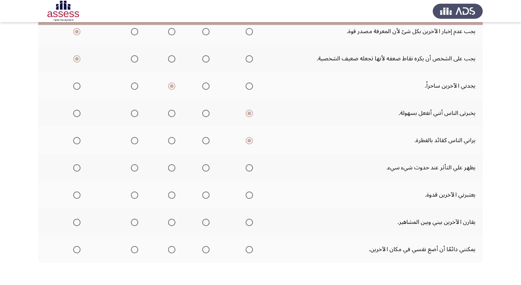
scroll to position [258, 0]
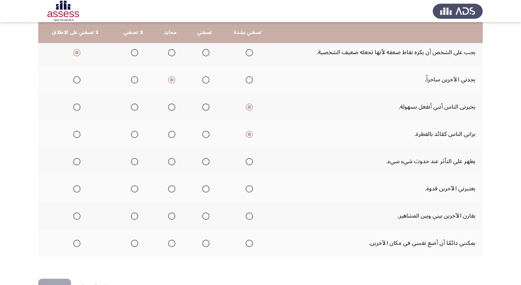
click at [202, 159] on span "Select an option" at bounding box center [205, 161] width 7 height 7
click at [202, 159] on input "Select an option" at bounding box center [205, 161] width 7 height 7
click at [204, 187] on span "Select an option" at bounding box center [205, 188] width 7 height 7
click at [204, 187] on input "Select an option" at bounding box center [205, 188] width 7 height 7
click at [169, 217] on span "Select an option" at bounding box center [171, 215] width 7 height 7
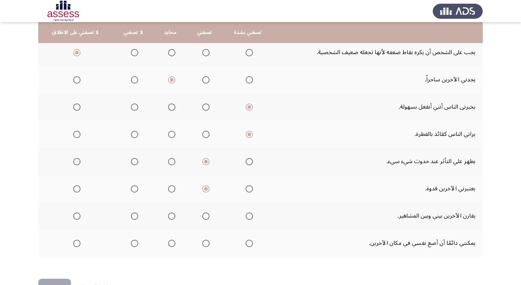
click at [169, 217] on input "Select an option" at bounding box center [171, 215] width 7 height 7
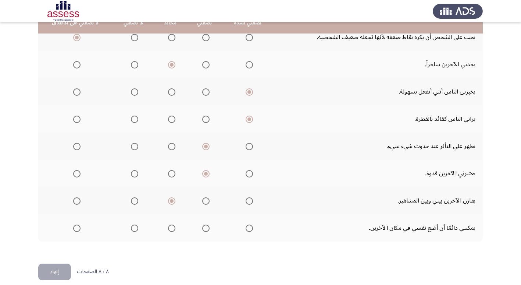
scroll to position [281, 0]
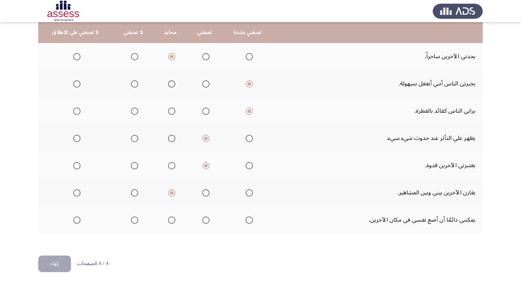
click at [206, 220] on span "Select an option" at bounding box center [205, 219] width 7 height 7
click at [206, 220] on input "Select an option" at bounding box center [205, 219] width 7 height 7
click at [47, 266] on button "إنهاء" at bounding box center [54, 263] width 33 height 17
